Goal: Transaction & Acquisition: Download file/media

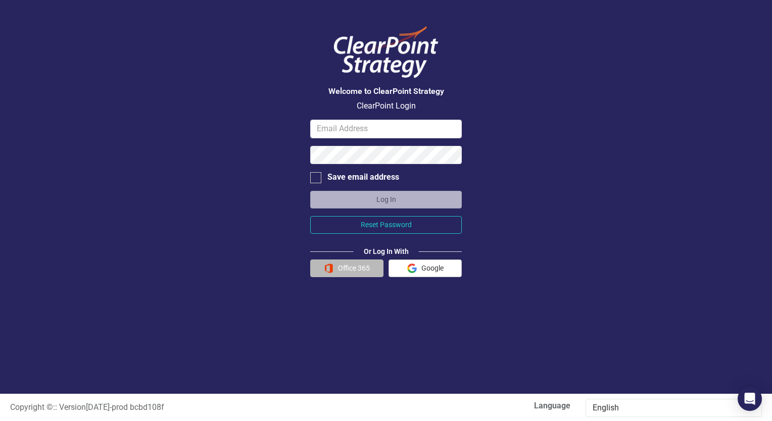
click at [354, 272] on button "Office 365" at bounding box center [346, 269] width 73 height 18
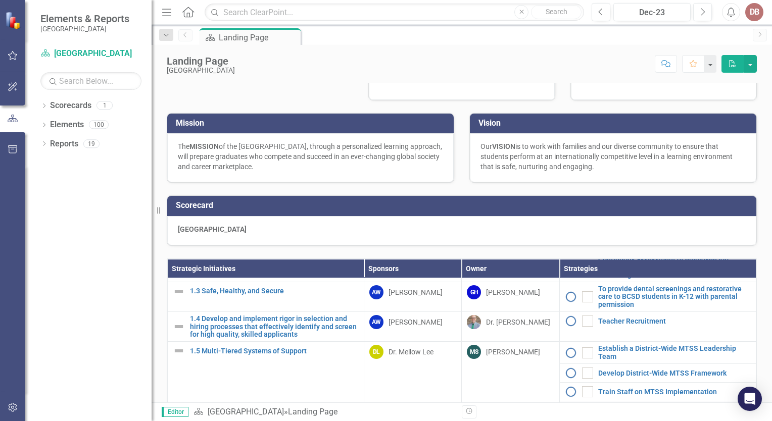
scroll to position [191, 0]
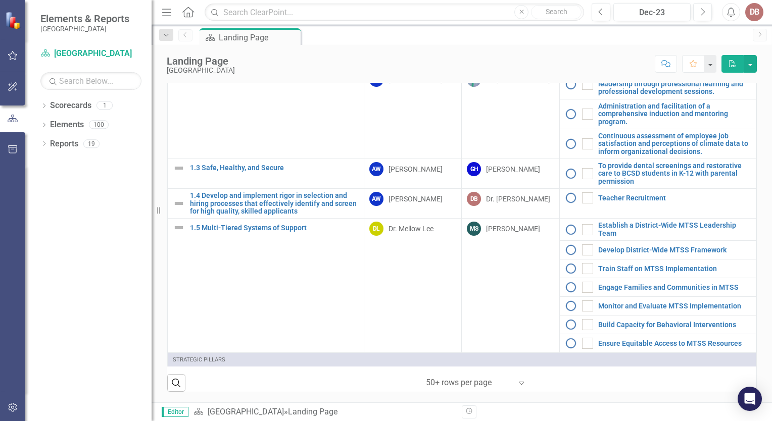
scroll to position [96, 0]
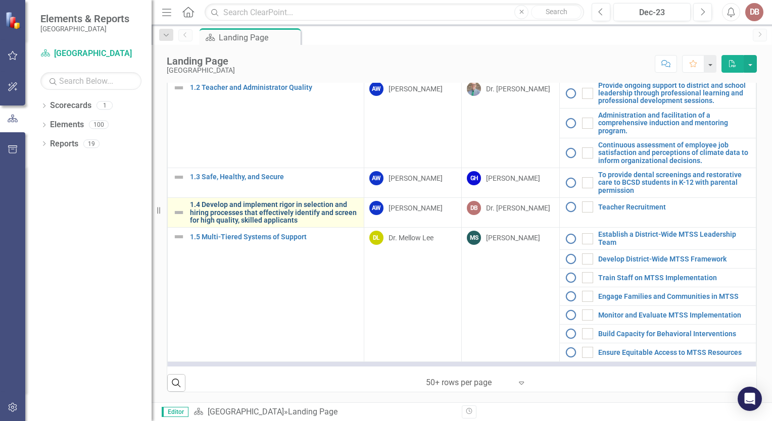
click at [267, 207] on link "1.4 Develop and implement rigor in selection and hiring processes that effectiv…" at bounding box center [274, 212] width 169 height 23
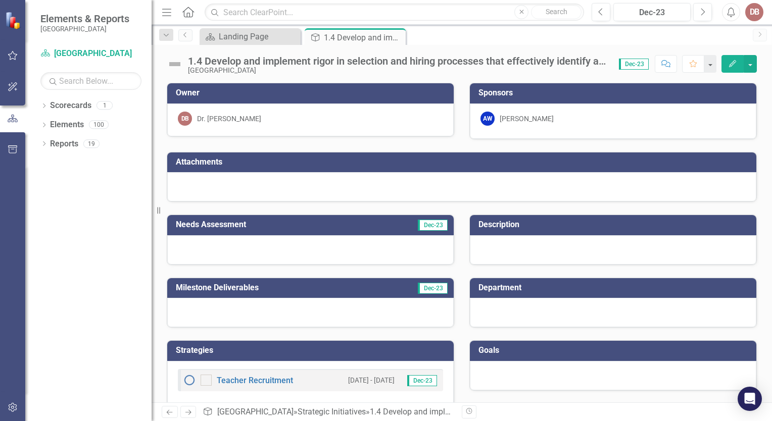
click at [220, 183] on div at bounding box center [461, 186] width 589 height 29
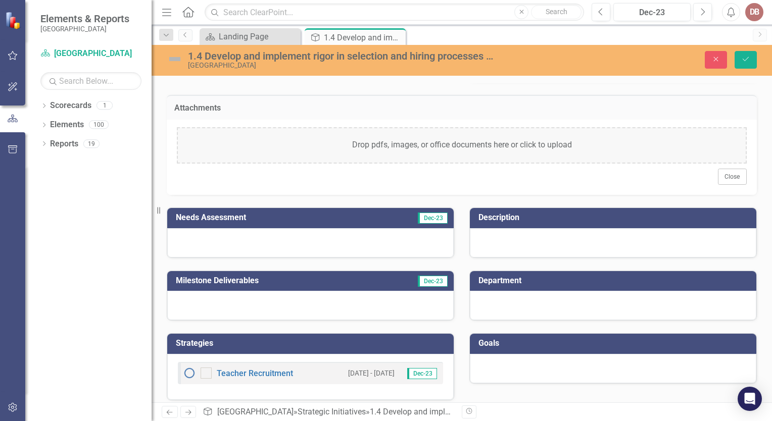
scroll to position [63, 0]
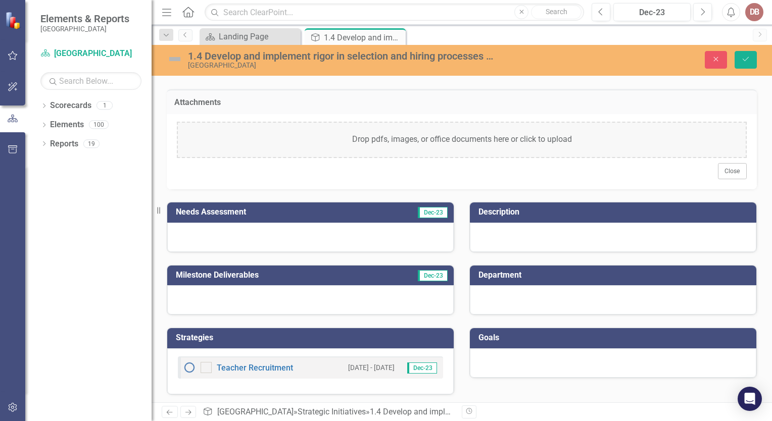
click at [318, 239] on div at bounding box center [310, 237] width 286 height 29
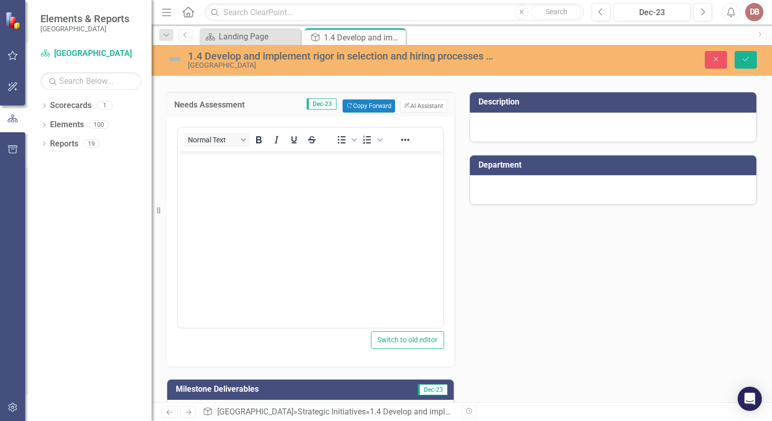
scroll to position [183, 0]
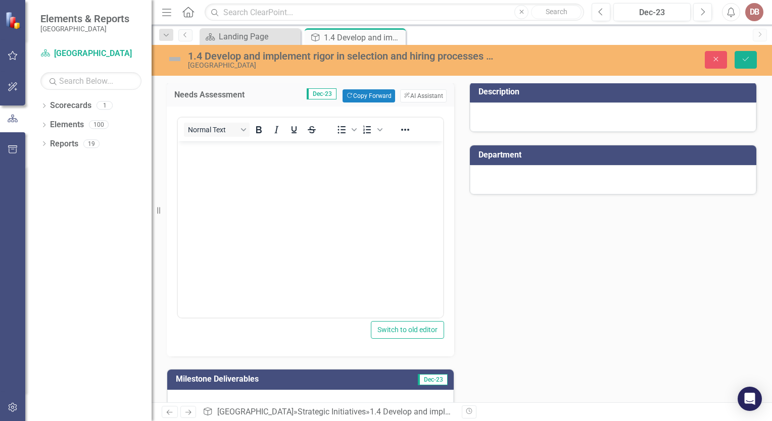
click at [550, 120] on div at bounding box center [613, 117] width 286 height 29
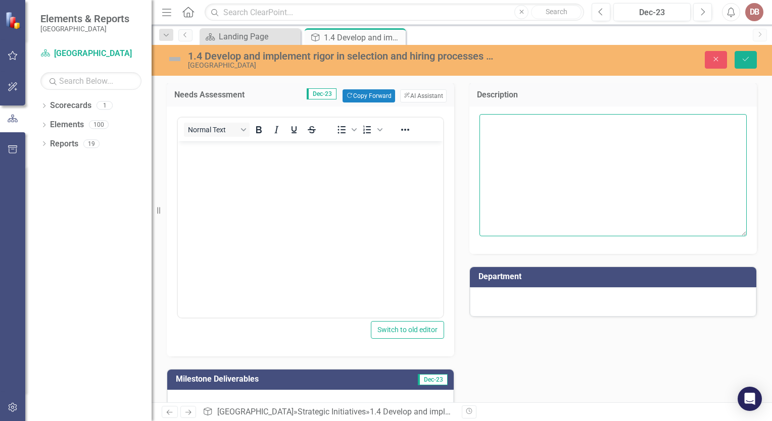
click at [550, 120] on textarea at bounding box center [612, 175] width 267 height 122
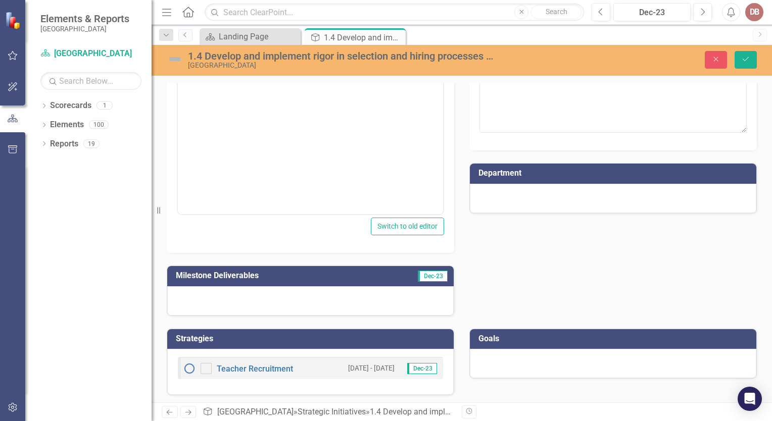
click at [372, 301] on div at bounding box center [310, 300] width 286 height 29
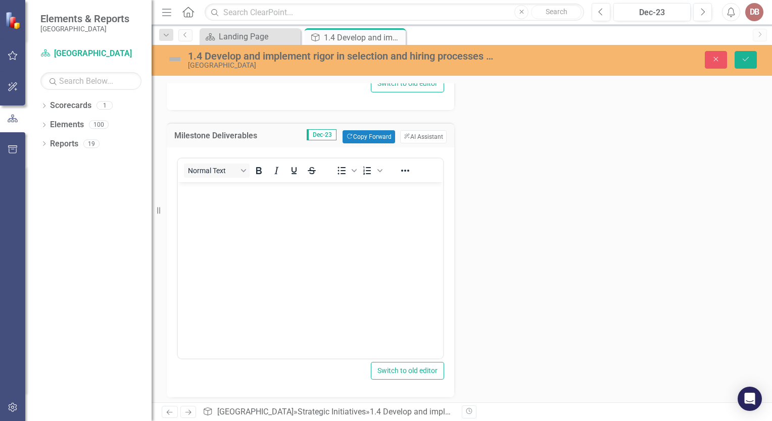
scroll to position [429, 0]
click at [523, 228] on div "Needs Assessment Dec-23 Copy Forward Copy Forward ClearPoint AI AI Assistant No…" at bounding box center [461, 111] width 605 height 575
click at [306, 240] on body "Rich Text Area. Press ALT-0 for help." at bounding box center [310, 258] width 265 height 151
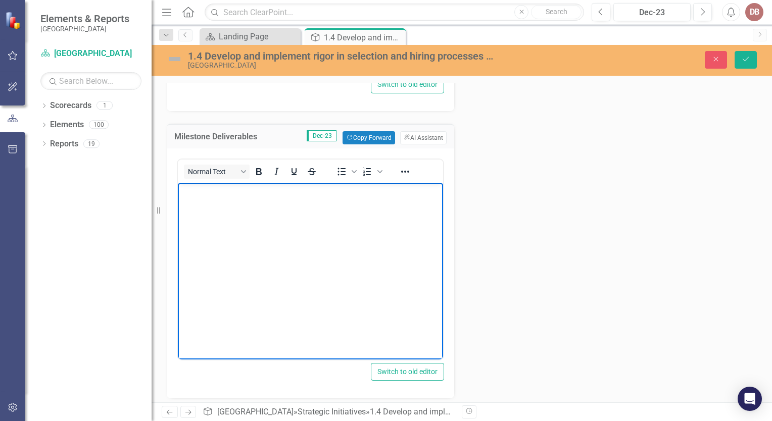
scroll to position [511, 0]
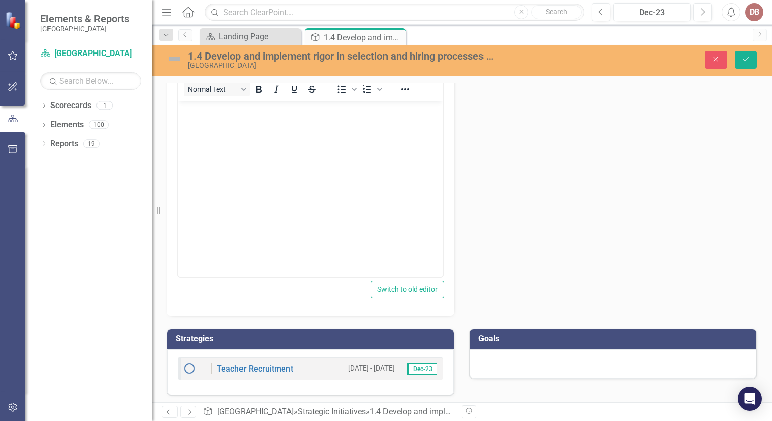
click at [511, 362] on div at bounding box center [613, 363] width 286 height 29
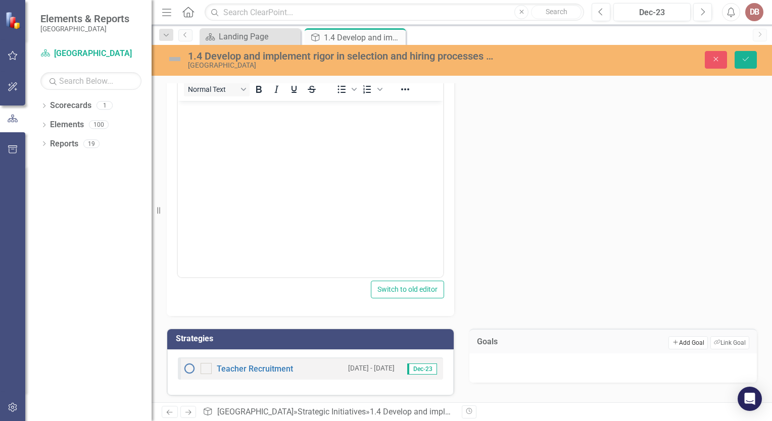
click at [674, 336] on button "Add Add Goal" at bounding box center [687, 342] width 39 height 13
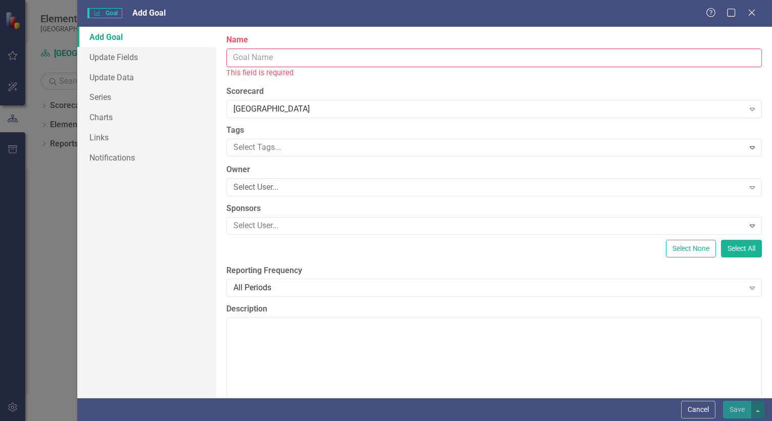
click at [759, 14] on div "Help Maximize Close" at bounding box center [733, 14] width 56 height 12
click at [752, 13] on icon "Close" at bounding box center [751, 13] width 13 height 10
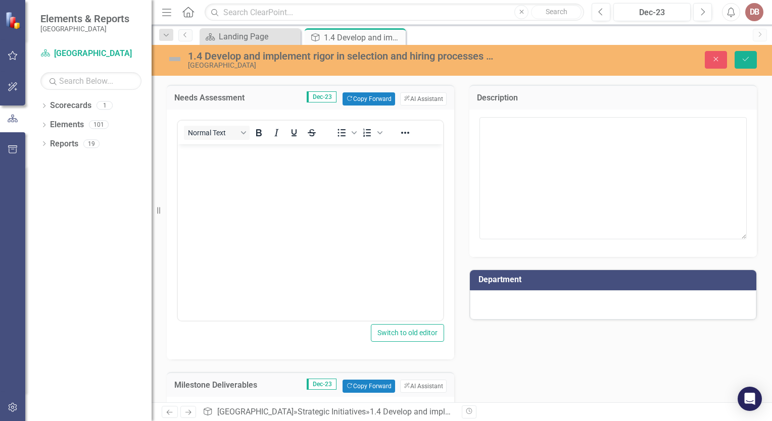
scroll to position [174, 0]
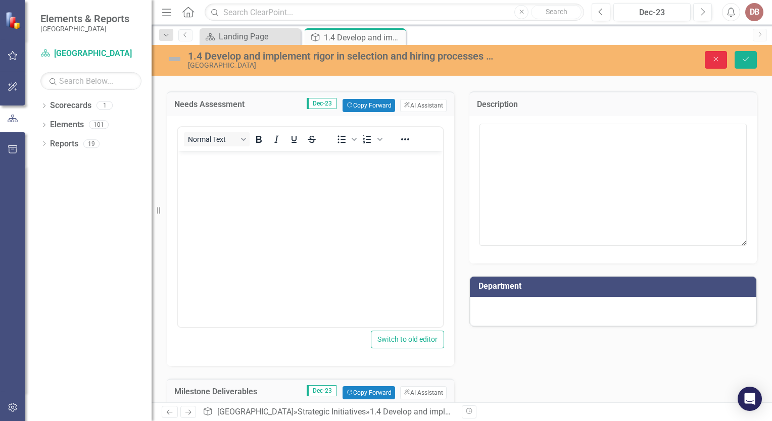
click at [711, 64] on button "Close" at bounding box center [715, 60] width 22 height 18
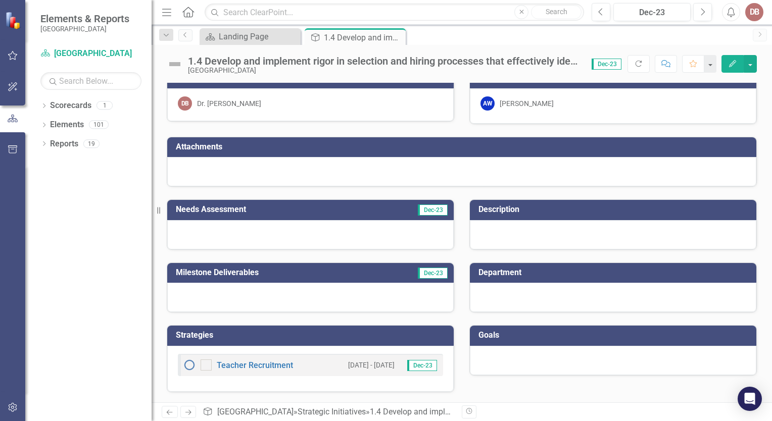
scroll to position [13, 0]
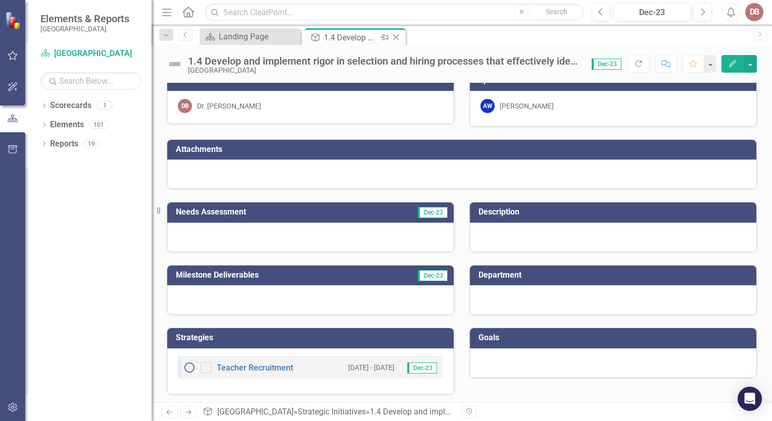
click at [384, 38] on icon "Pin" at bounding box center [384, 37] width 8 height 10
click at [313, 369] on div "Teacher Recruitment [DATE] - [DATE] Dec-23" at bounding box center [310, 367] width 265 height 22
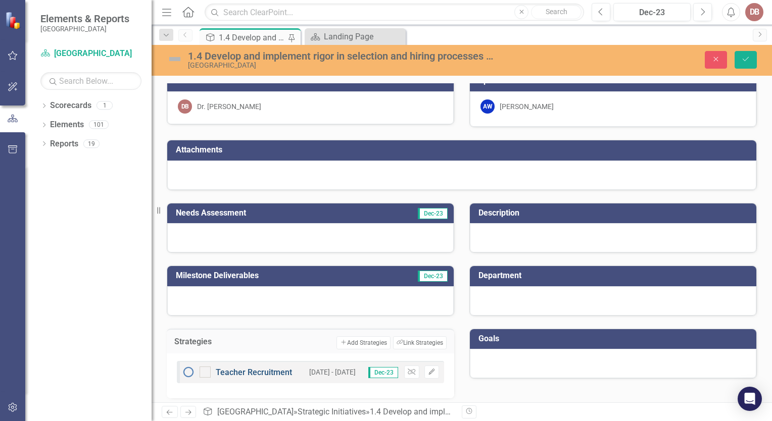
click at [260, 370] on link "Teacher Recruitment" at bounding box center [254, 373] width 76 height 10
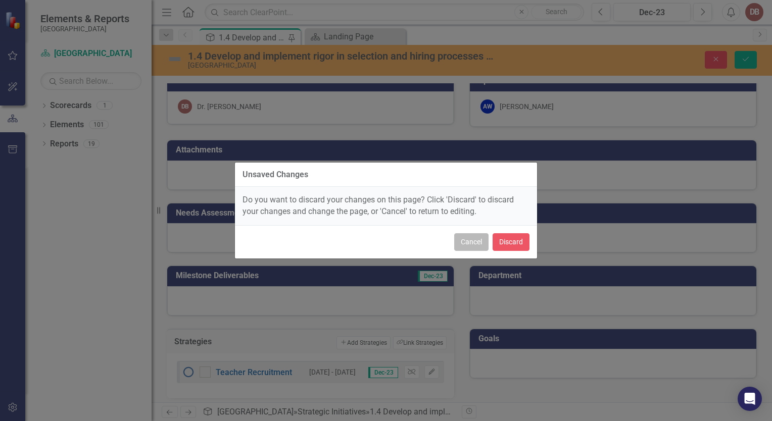
click at [480, 240] on button "Cancel" at bounding box center [471, 242] width 34 height 18
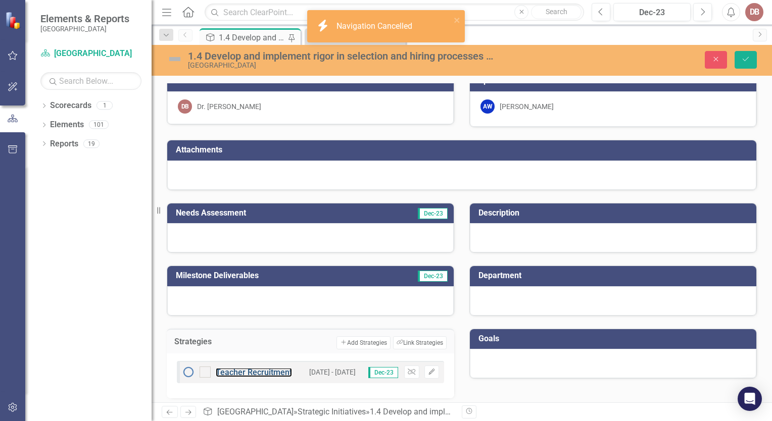
scroll to position [16, 0]
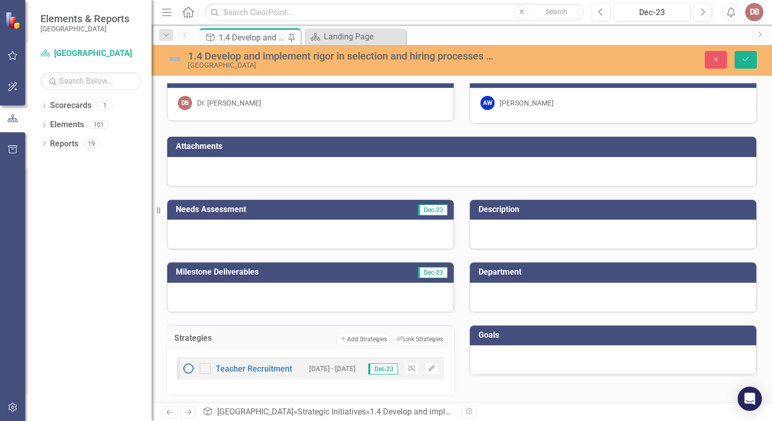
click at [291, 365] on div "Teacher Recruitment [DATE] - [DATE] Dec-23 Unlink Edit" at bounding box center [310, 368] width 267 height 22
click at [719, 62] on icon "Close" at bounding box center [715, 59] width 9 height 7
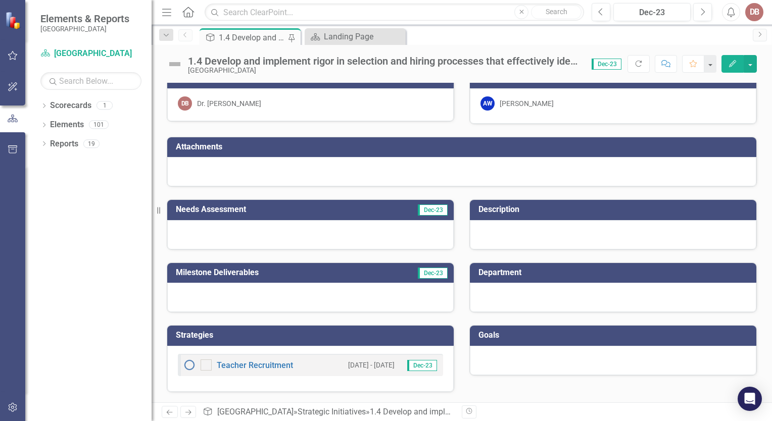
scroll to position [13, 0]
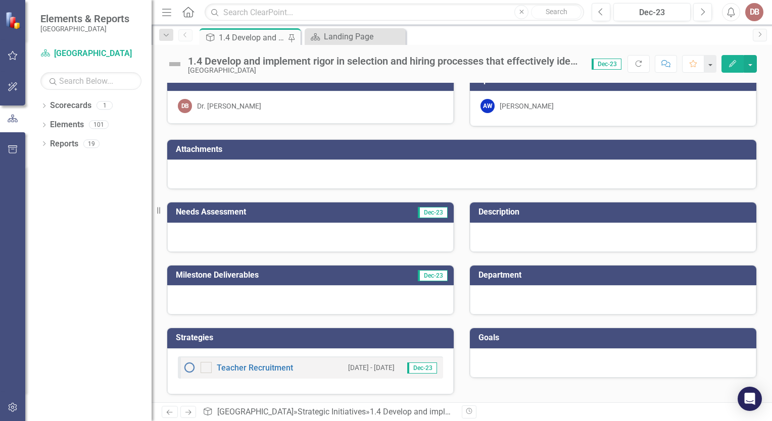
click at [294, 367] on div "Teacher Recruitment [DATE] - [DATE] Dec-23" at bounding box center [310, 367] width 265 height 22
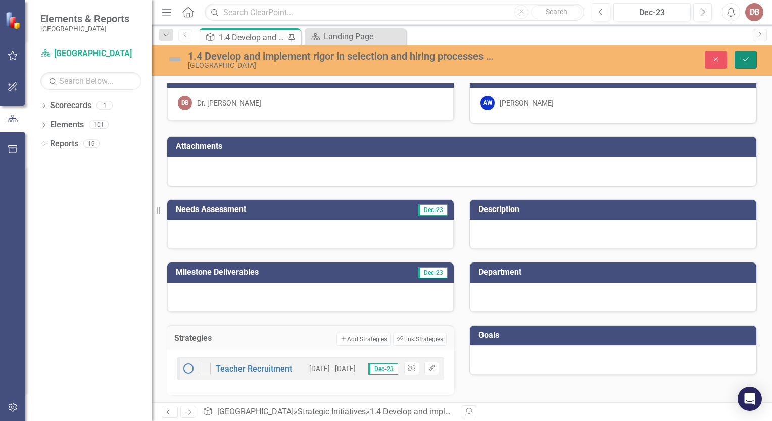
click at [751, 59] on button "Save" at bounding box center [745, 60] width 22 height 18
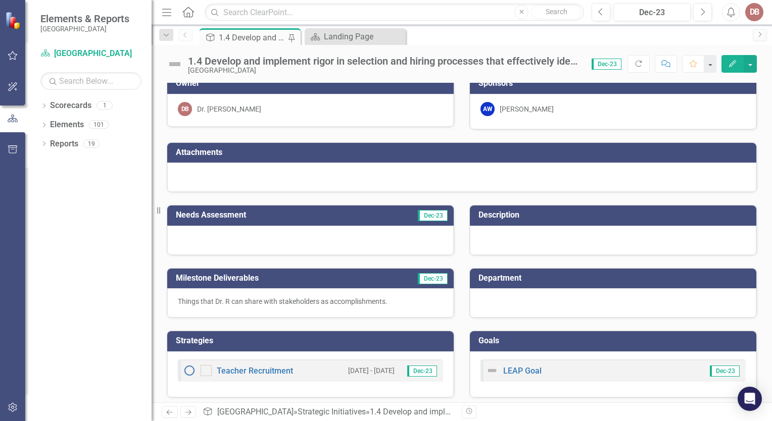
scroll to position [13, 0]
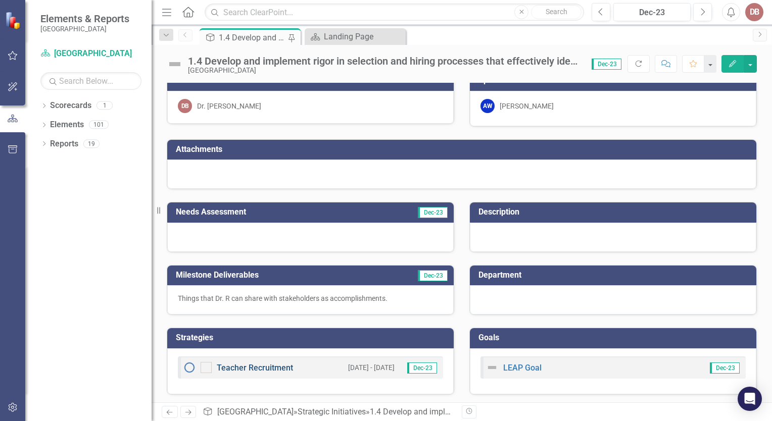
click at [260, 369] on link "Teacher Recruitment" at bounding box center [255, 368] width 76 height 10
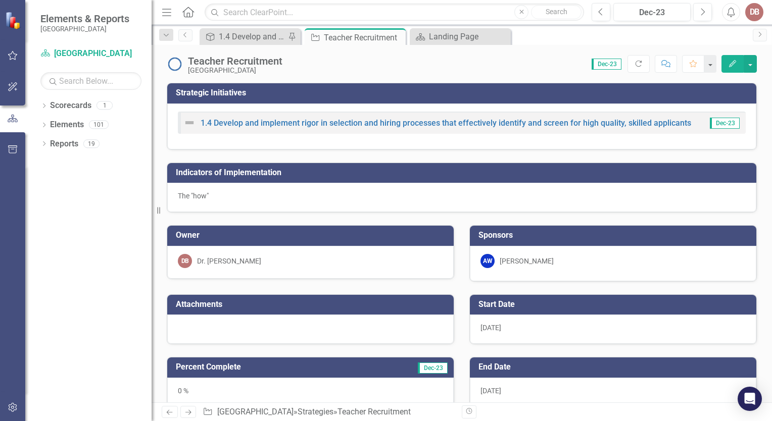
click at [187, 6] on link "Home" at bounding box center [188, 12] width 13 height 15
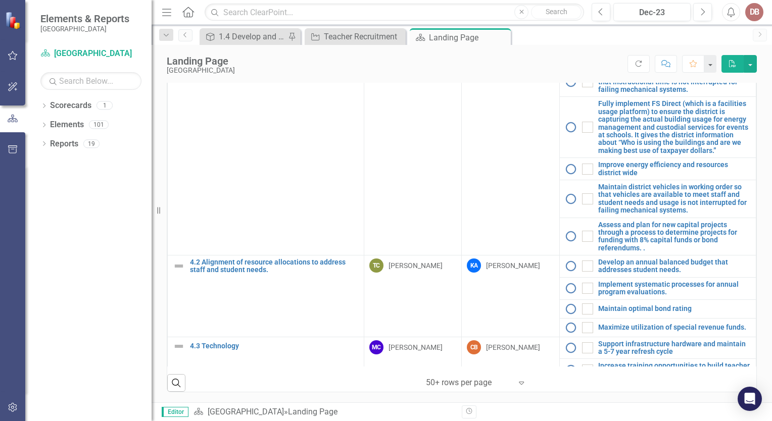
scroll to position [1155, 0]
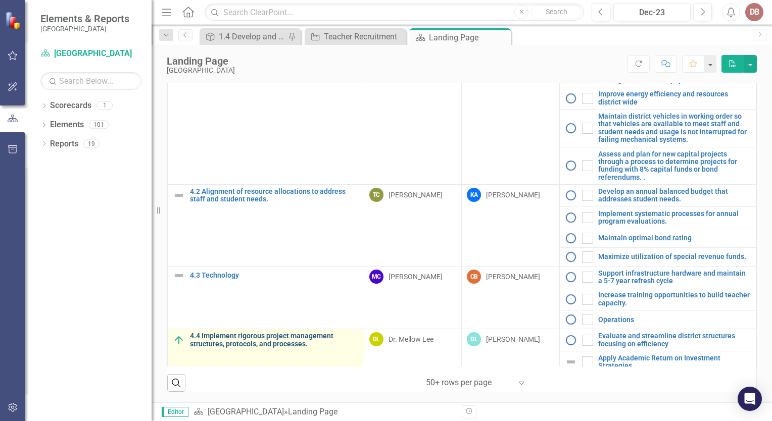
click at [214, 337] on link "4.4 Implement rigorous project management structures, protocols, and processes." at bounding box center [274, 340] width 169 height 16
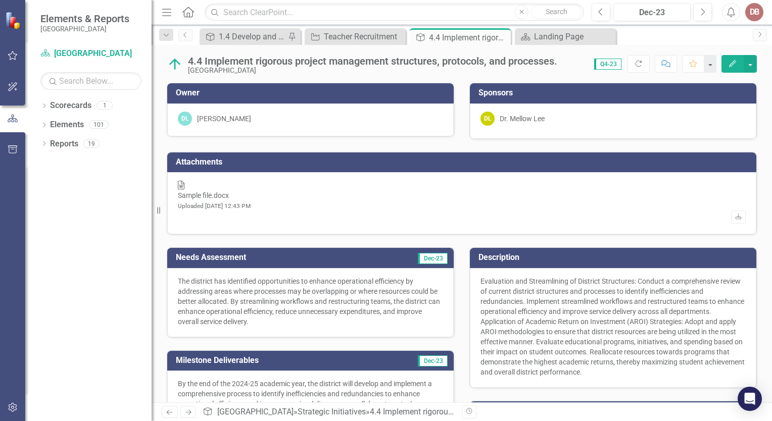
scroll to position [186, 0]
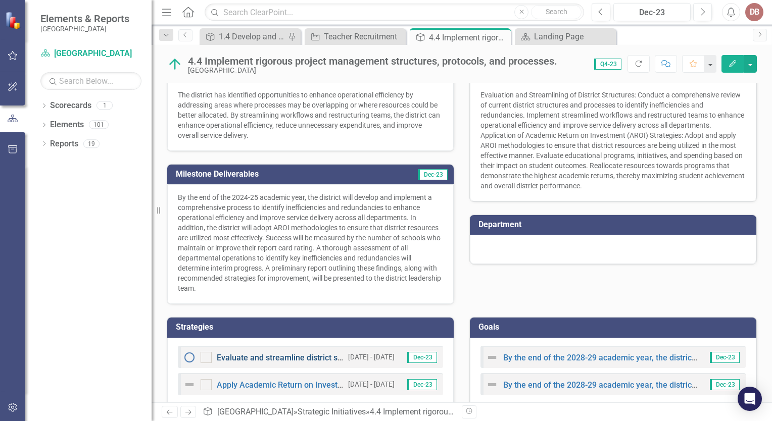
click at [304, 353] on link "Evaluate and streamline district structures focusing on efficiency" at bounding box center [334, 358] width 235 height 10
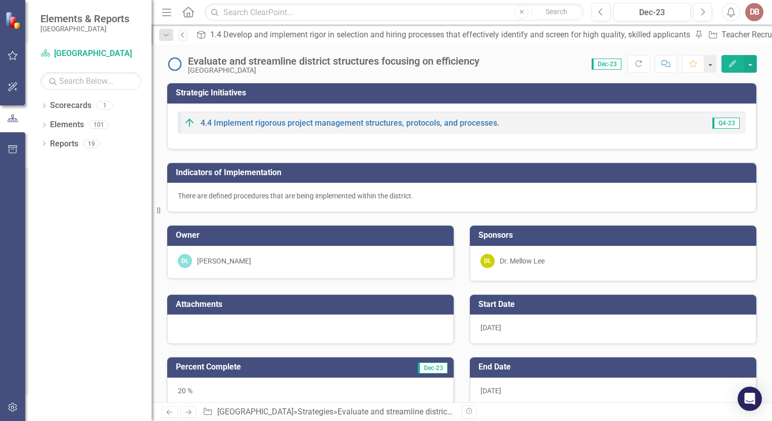
click at [187, 38] on link "Previous" at bounding box center [182, 35] width 9 height 12
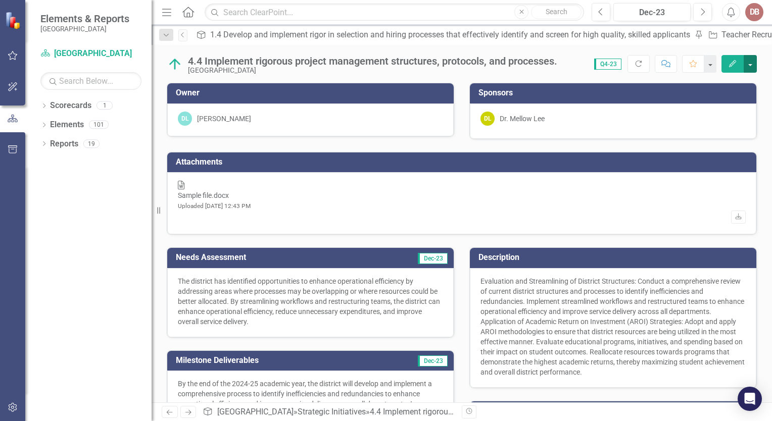
click at [747, 69] on button "button" at bounding box center [749, 64] width 13 height 18
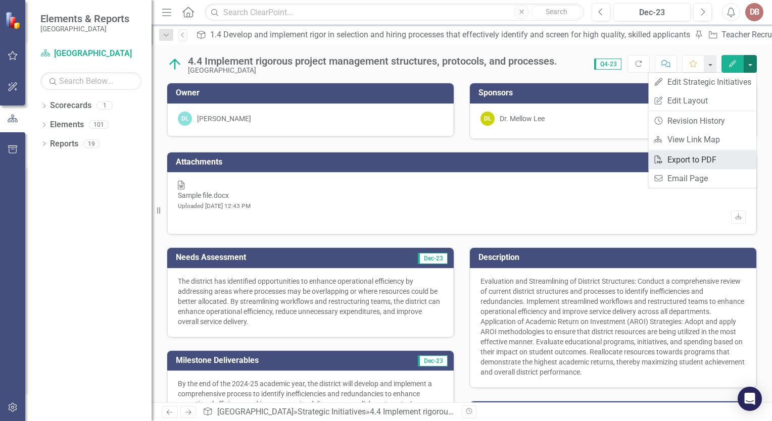
click at [719, 161] on link "PDF Export to PDF" at bounding box center [702, 159] width 108 height 19
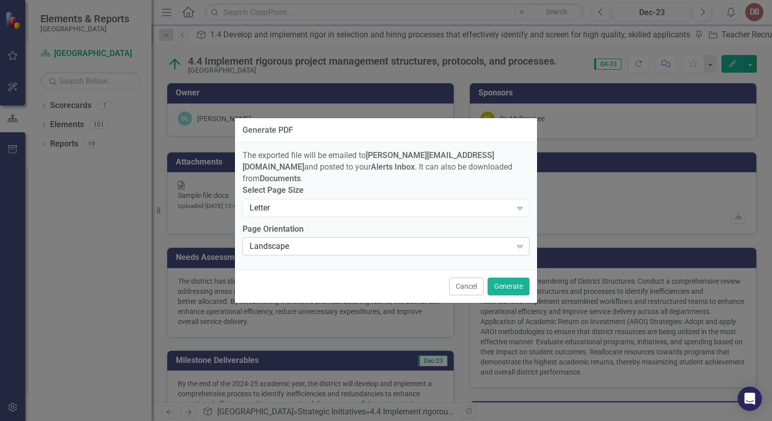
click at [386, 241] on div "Landscape" at bounding box center [380, 247] width 262 height 12
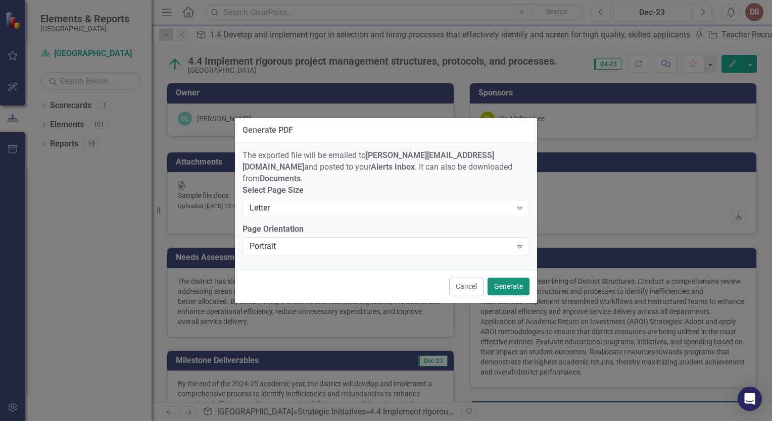
click at [511, 282] on button "Generate" at bounding box center [508, 287] width 42 height 18
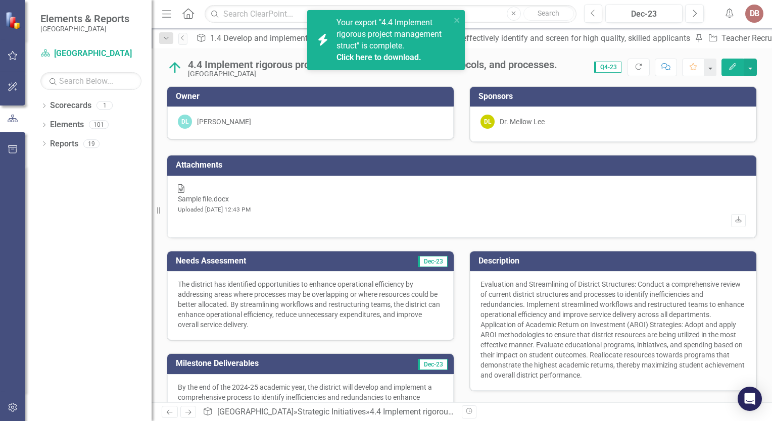
click at [391, 56] on link "Click here to download." at bounding box center [378, 58] width 85 height 10
